Goal: Find contact information: Find contact information

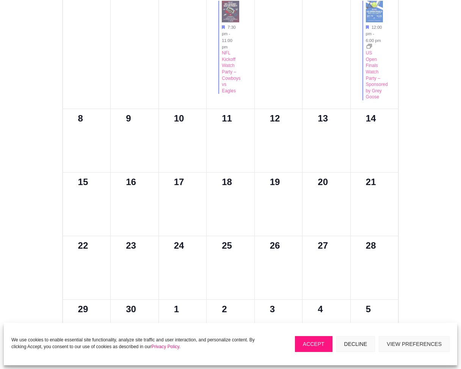
scroll to position [471, 0]
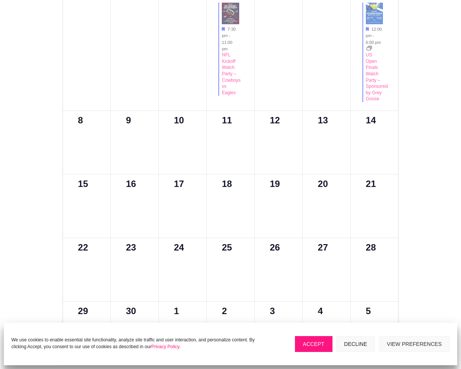
click at [320, 346] on button "Accept" at bounding box center [313, 344] width 37 height 16
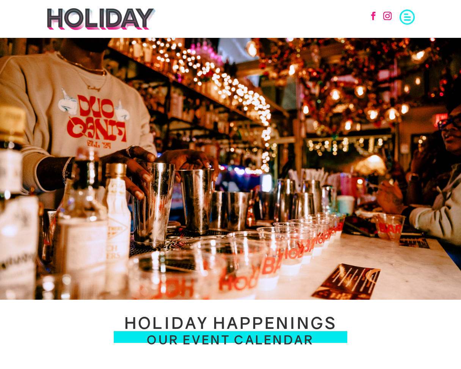
scroll to position [0, 0]
click at [408, 19] on span at bounding box center [406, 16] width 15 height 15
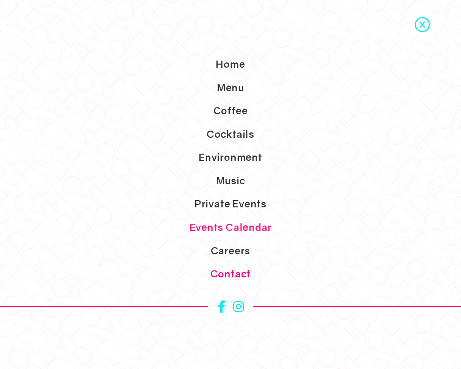
click at [237, 270] on link "Contact" at bounding box center [230, 273] width 461 height 23
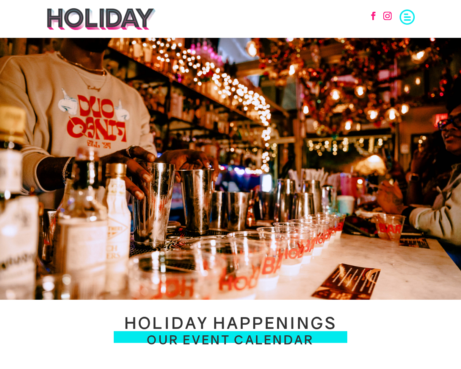
click at [406, 17] on span at bounding box center [406, 16] width 15 height 15
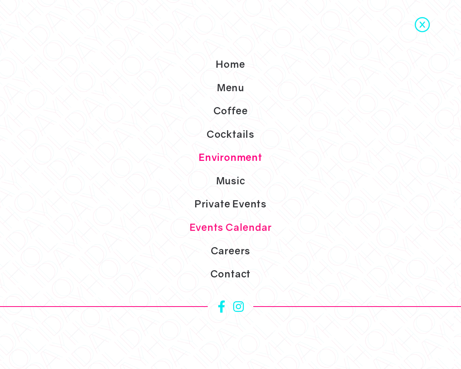
click at [244, 154] on link "Environment" at bounding box center [230, 157] width 461 height 23
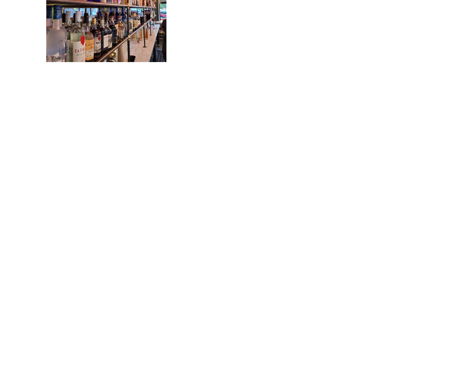
scroll to position [601, 0]
